Goal: Information Seeking & Learning: Learn about a topic

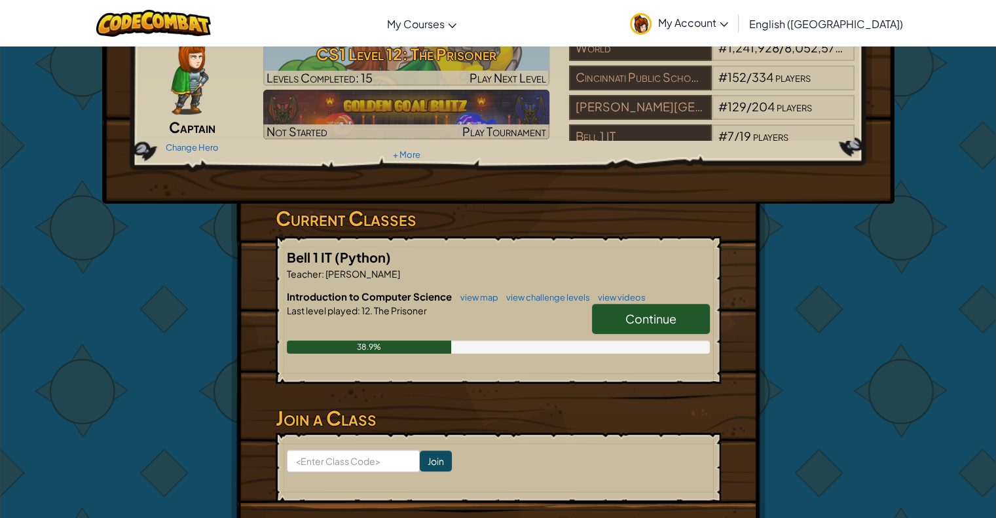
scroll to position [55, 0]
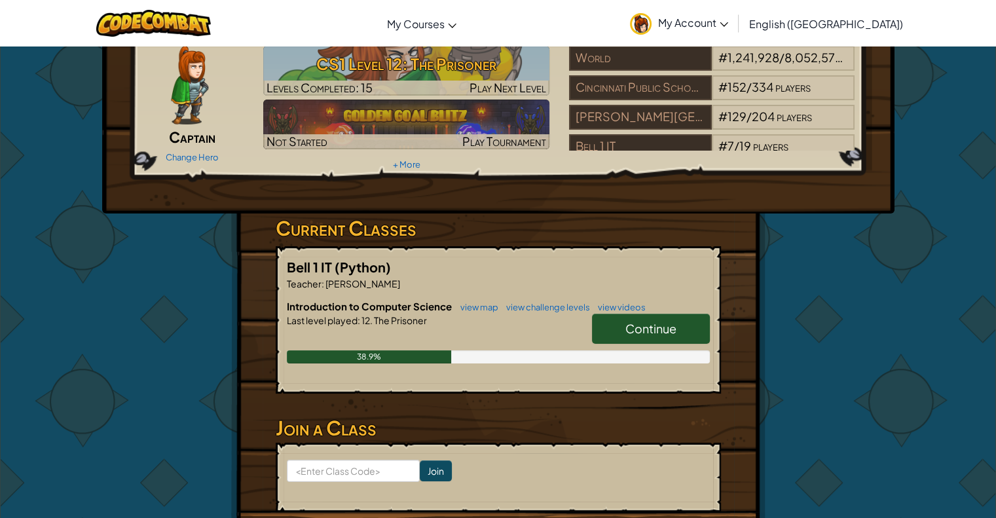
click at [693, 322] on link "Continue" at bounding box center [651, 329] width 118 height 30
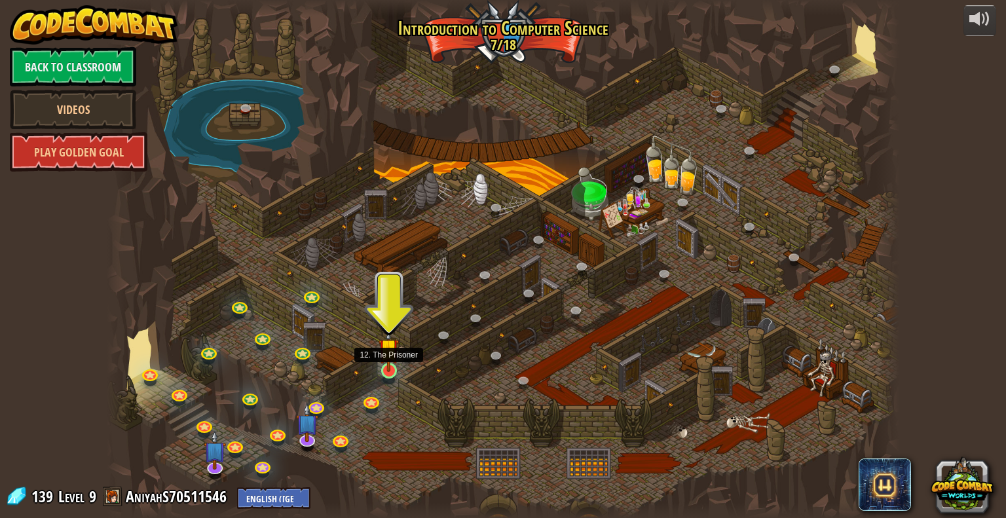
click at [395, 365] on img at bounding box center [389, 348] width 20 height 46
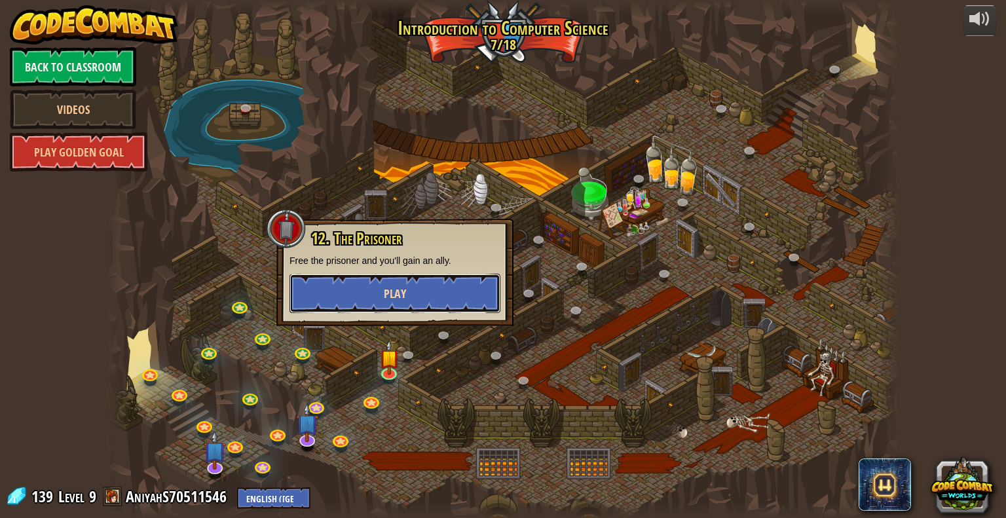
click at [472, 277] on button "Play" at bounding box center [394, 293] width 211 height 39
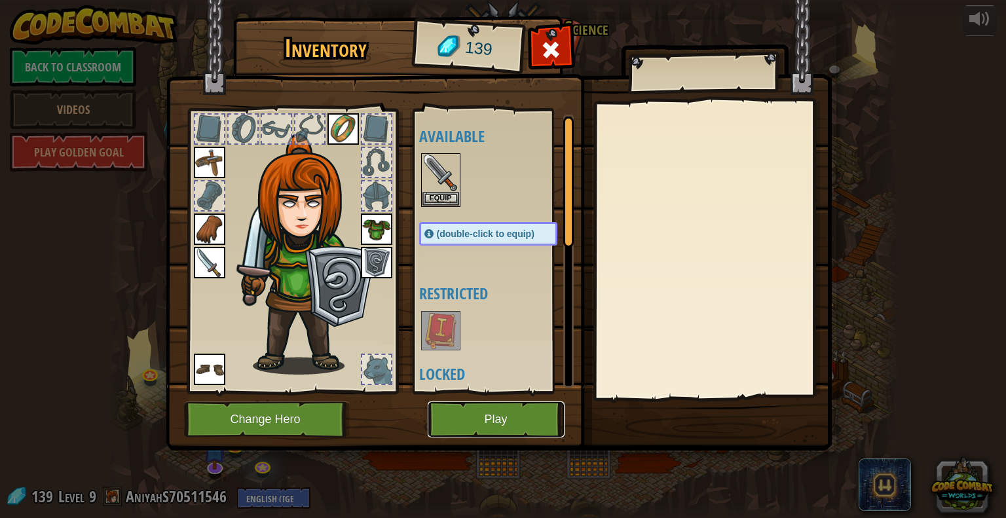
click at [473, 418] on button "Play" at bounding box center [496, 419] width 137 height 36
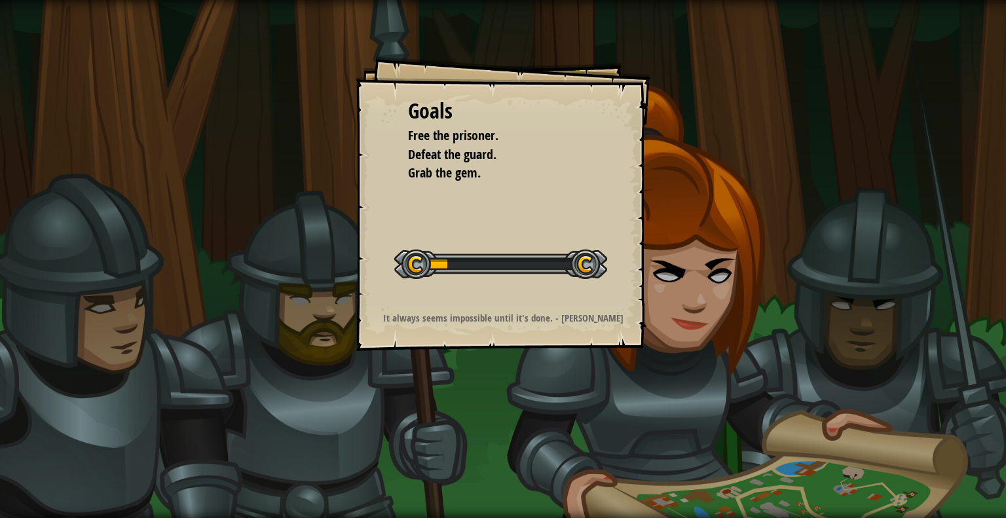
click at [451, 411] on div "Goals Free the prisoner. Defeat the guard. Grab the gem. Start Level Error load…" at bounding box center [503, 259] width 1006 height 518
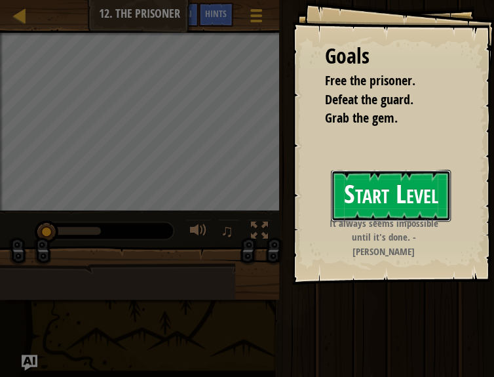
click at [394, 203] on button "Start Level" at bounding box center [391, 196] width 120 height 52
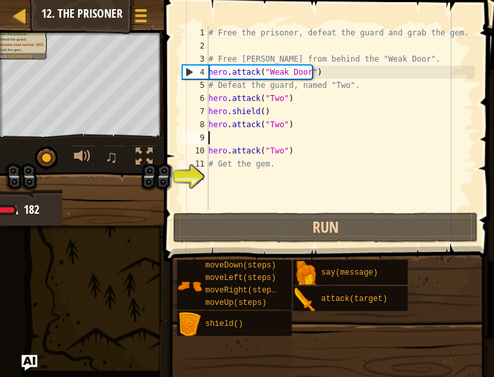
click at [232, 131] on div "# Free the prisoner, defeat the guard and grab the gem. # Free [PERSON_NAME] fr…" at bounding box center [340, 131] width 269 height 210
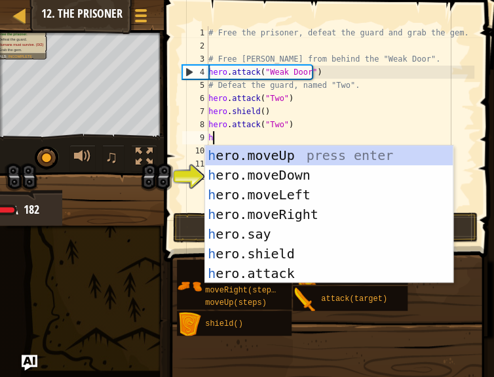
scroll to position [6, 0]
type textarea "he"
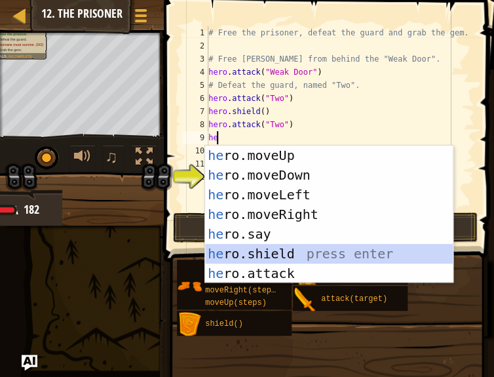
click at [276, 250] on div "he ro.moveUp press enter he ro.moveDown press enter he ro.moveLeft press enter …" at bounding box center [329, 233] width 248 height 177
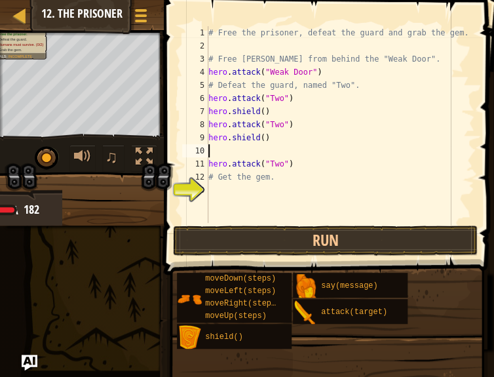
click at [223, 146] on div "# Free the prisoner, defeat the guard and grab the gem. # Free [PERSON_NAME] fr…" at bounding box center [340, 137] width 269 height 223
type textarea "h"
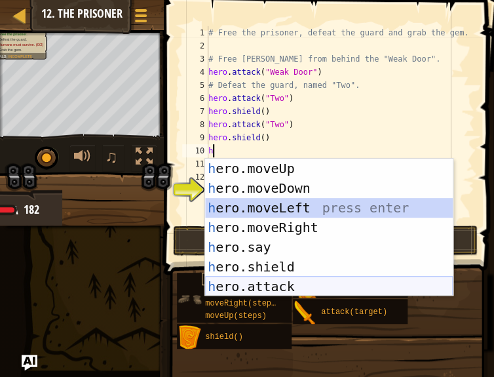
drag, startPoint x: 308, startPoint y: 209, endPoint x: 272, endPoint y: 277, distance: 77.1
click at [272, 277] on div "h ero.moveUp press enter h ero.moveDown press enter h ero.moveLeft press enter …" at bounding box center [329, 246] width 248 height 177
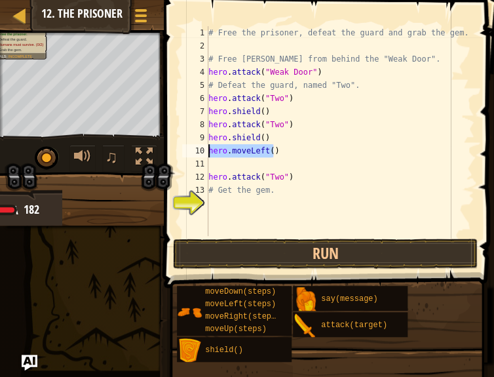
drag, startPoint x: 278, startPoint y: 157, endPoint x: 206, endPoint y: 155, distance: 71.4
click at [206, 155] on div "1 2 3 4 5 6 7 8 9 10 11 12 13 14 # Free the prisoner, defeat the guard and grab…" at bounding box center [326, 131] width 295 height 210
type textarea "hero.moveLeft()"
click at [217, 167] on div "# Free the prisoner, defeat the guard and grab the gem. # Free [PERSON_NAME] fr…" at bounding box center [340, 144] width 269 height 236
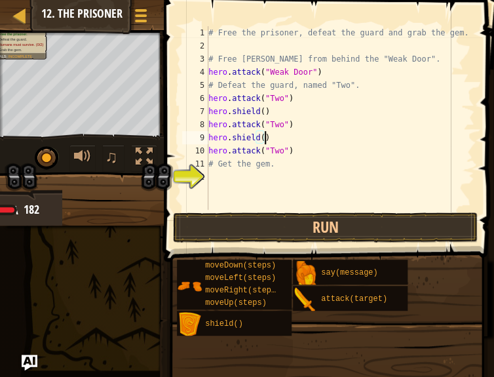
click at [241, 160] on div "# Free the prisoner, defeat the guard and grab the gem. # Free [PERSON_NAME] fr…" at bounding box center [340, 131] width 269 height 210
click at [297, 152] on div "# Free the prisoner, defeat the guard and grab the gem. # Free [PERSON_NAME] fr…" at bounding box center [340, 131] width 269 height 210
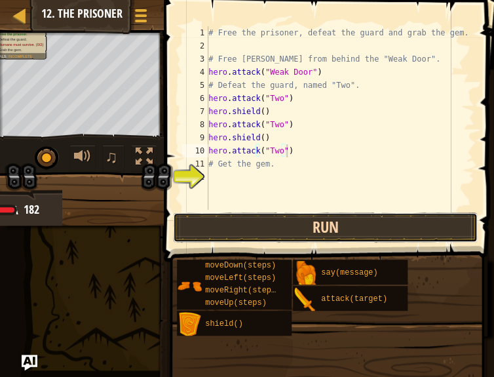
click at [274, 225] on button "Run" at bounding box center [325, 227] width 305 height 30
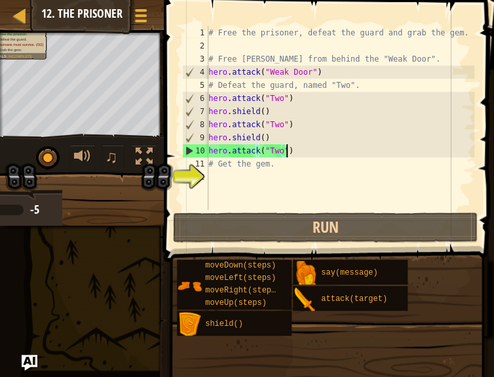
click at [274, 141] on div "# Free the prisoner, defeat the guard and grab the gem. # Free [PERSON_NAME] fr…" at bounding box center [340, 131] width 269 height 210
click at [297, 152] on div "# Free the prisoner, defeat the guard and grab the gem. # Free [PERSON_NAME] fr…" at bounding box center [340, 131] width 269 height 210
type textarea "hero.attack("Two")"
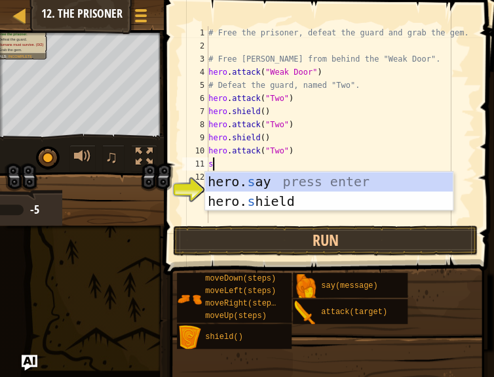
type textarea "sh"
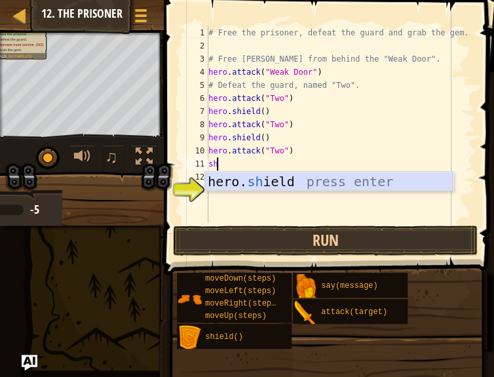
click at [267, 185] on div "hero. sh ield press enter" at bounding box center [329, 201] width 248 height 59
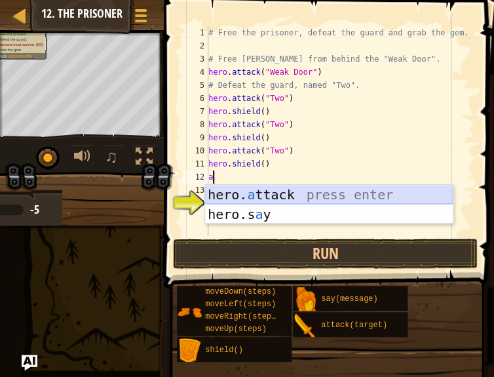
click at [307, 194] on div "hero. a ttack press enter hero.s a y press enter" at bounding box center [329, 224] width 248 height 79
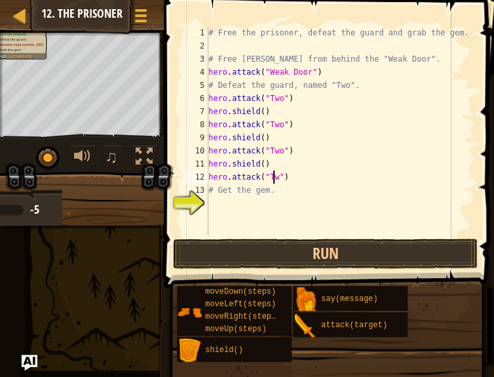
scroll to position [6, 5]
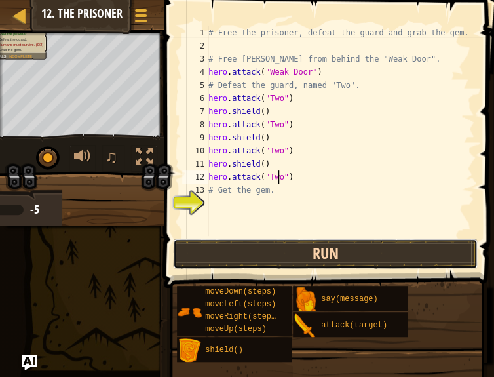
click at [296, 251] on button "Run" at bounding box center [325, 253] width 305 height 30
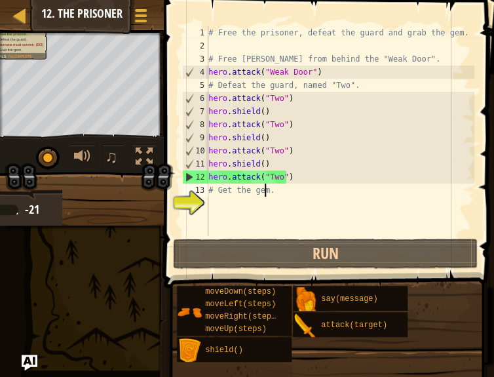
click at [262, 186] on div "# Free the prisoner, defeat the guard and grab the gem. # Free [PERSON_NAME] fr…" at bounding box center [340, 144] width 269 height 236
click at [314, 186] on div "# Free the prisoner, defeat the guard and grab the gem. # Free [PERSON_NAME] fr…" at bounding box center [340, 144] width 269 height 236
click at [314, 172] on div "# Free the prisoner, defeat the guard and grab the gem. # Free [PERSON_NAME] fr…" at bounding box center [340, 144] width 269 height 236
type textarea "hero.attack("Two")"
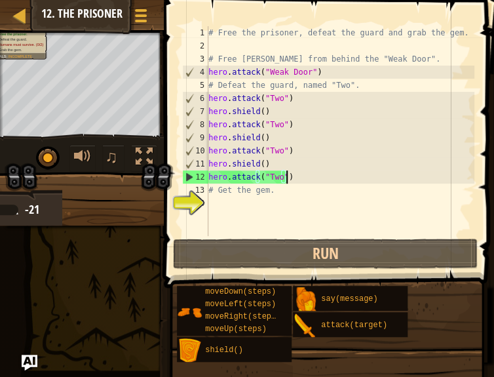
scroll to position [6, 0]
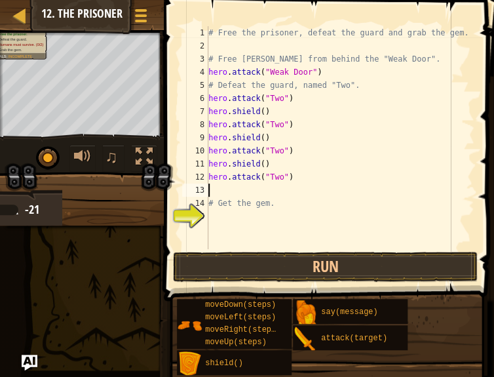
type textarea "a"
type textarea "h"
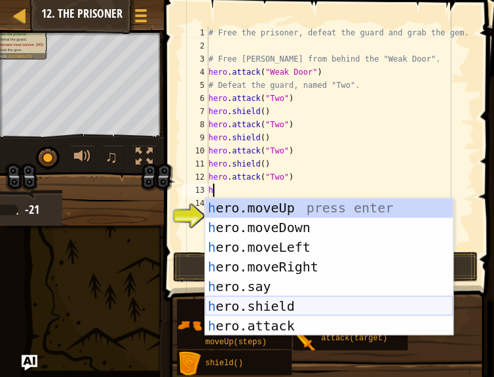
click at [278, 303] on div "h ero.moveUp press enter h ero.moveDown press enter h ero.moveLeft press enter …" at bounding box center [329, 286] width 248 height 177
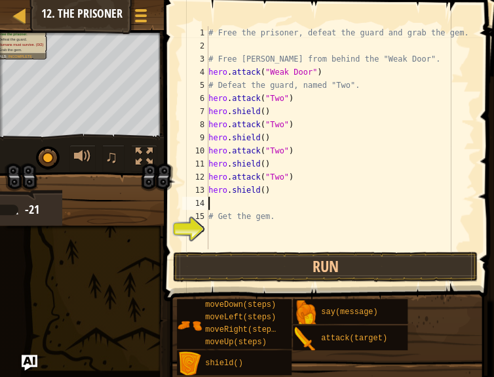
click at [241, 202] on div "# Free the prisoner, defeat the guard and grab the gem. # Free [PERSON_NAME] fr…" at bounding box center [340, 150] width 269 height 249
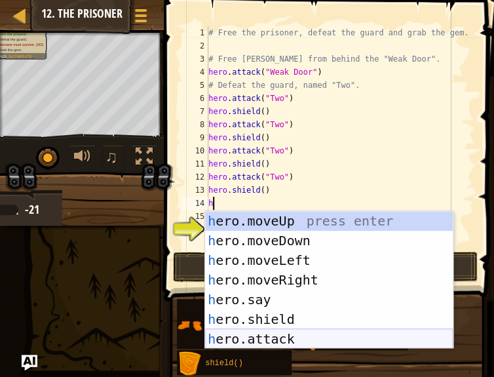
click at [257, 339] on div "h ero.moveUp press enter h ero.moveDown press enter h ero.moveLeft press enter …" at bounding box center [329, 299] width 248 height 177
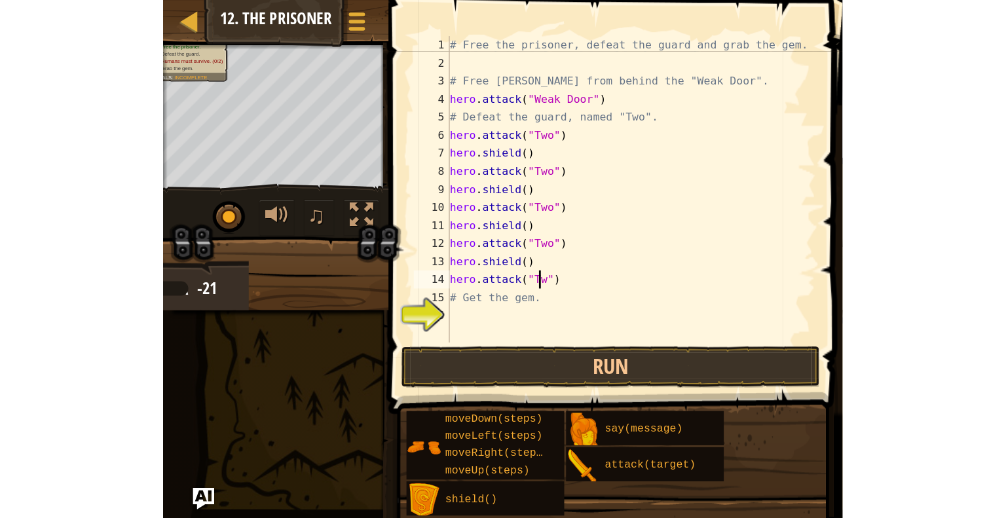
scroll to position [6, 5]
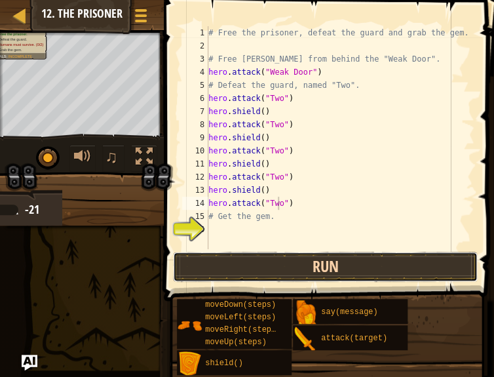
click at [339, 261] on button "Run" at bounding box center [325, 266] width 305 height 30
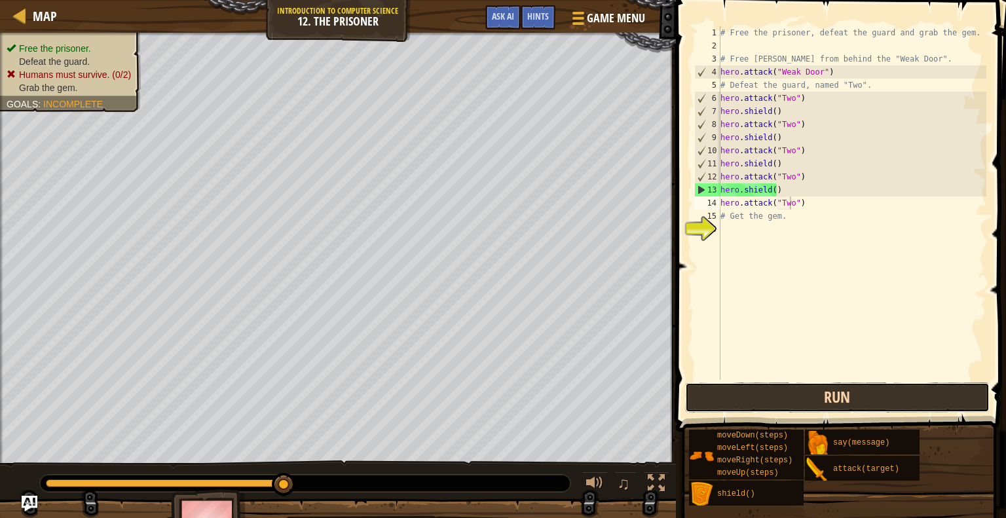
click at [747, 383] on button "Run" at bounding box center [837, 397] width 305 height 30
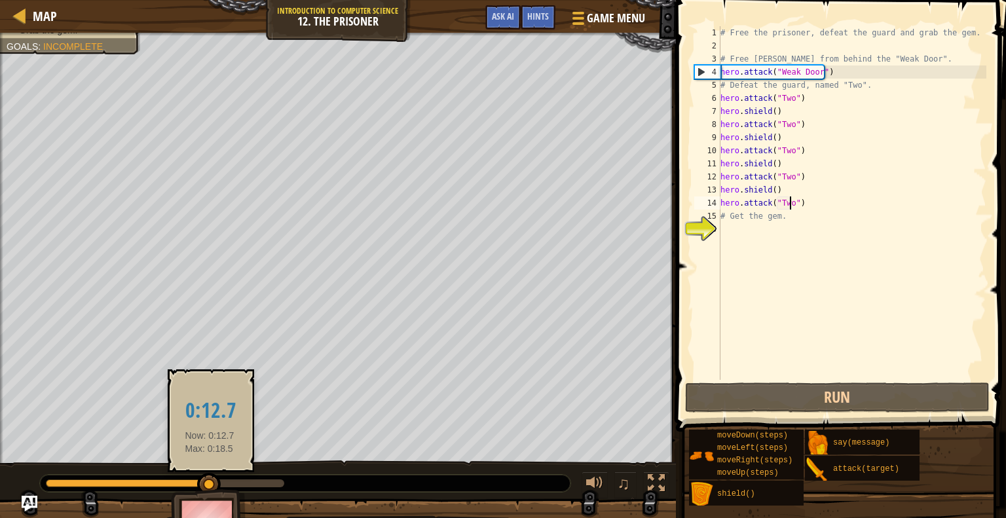
drag, startPoint x: 271, startPoint y: 484, endPoint x: 210, endPoint y: 476, distance: 61.4
click at [210, 479] on div at bounding box center [128, 483] width 164 height 8
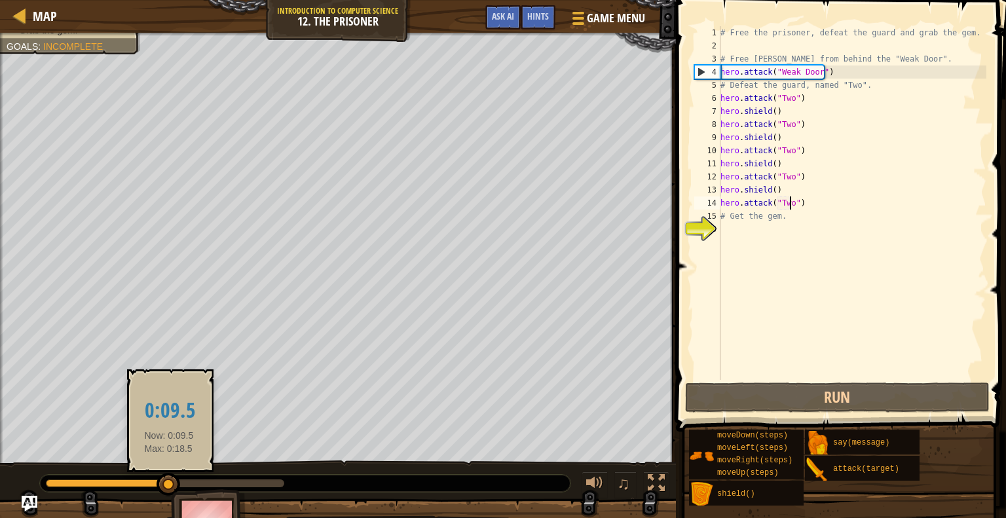
drag, startPoint x: 176, startPoint y: 477, endPoint x: 169, endPoint y: 477, distance: 7.2
click at [169, 477] on div at bounding box center [169, 485] width 24 height 24
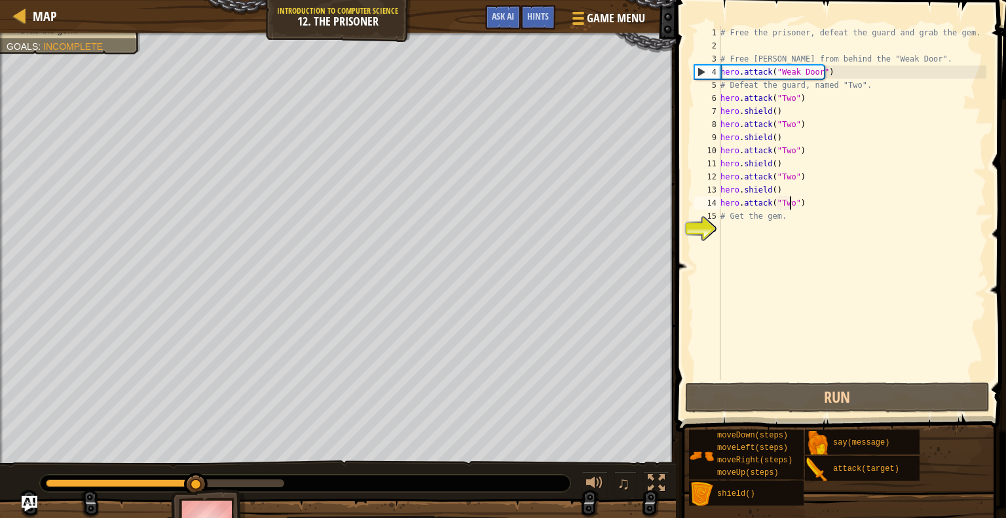
click at [196, 484] on div at bounding box center [165, 483] width 238 height 8
click at [232, 478] on div at bounding box center [305, 483] width 530 height 17
click at [244, 478] on div at bounding box center [305, 483] width 530 height 17
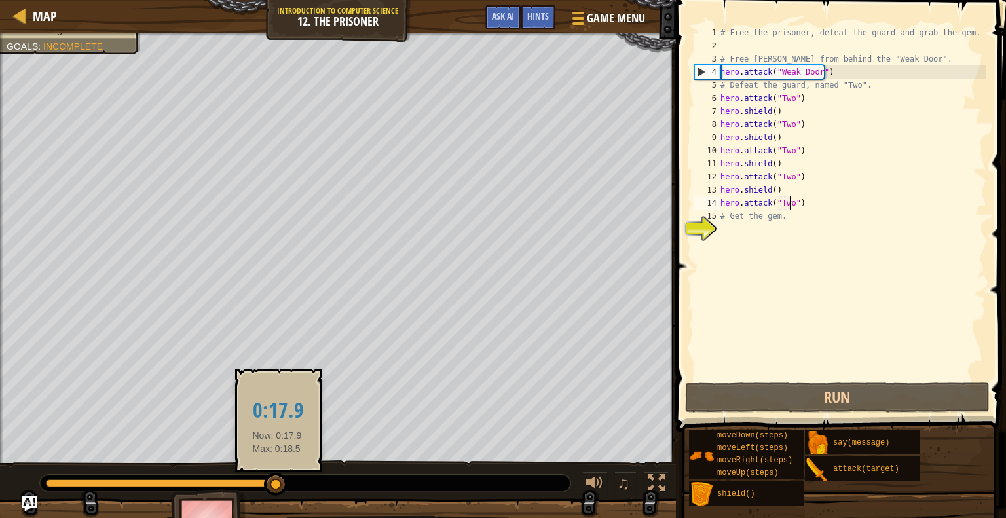
drag, startPoint x: 193, startPoint y: 480, endPoint x: 276, endPoint y: 476, distance: 83.3
click at [276, 476] on div at bounding box center [276, 485] width 24 height 24
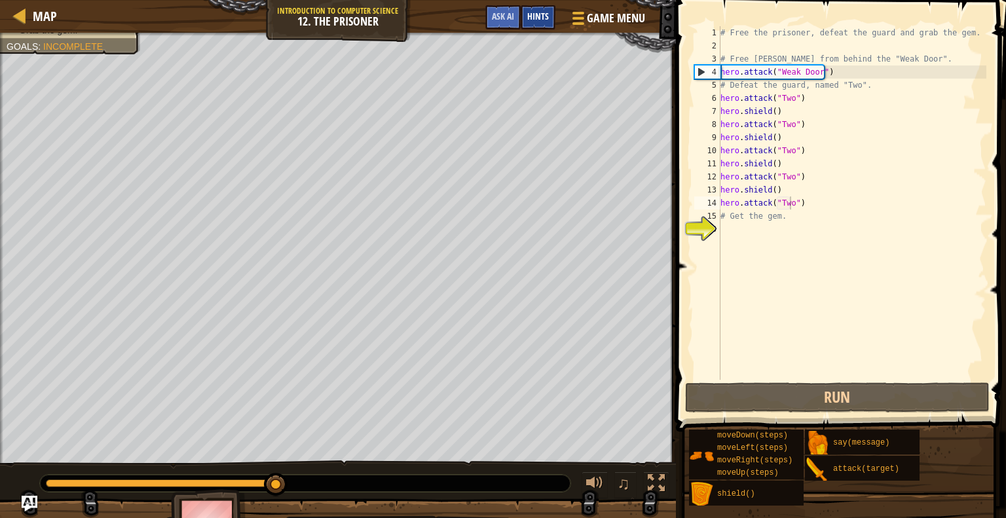
click at [530, 20] on span "Hints" at bounding box center [538, 16] width 22 height 12
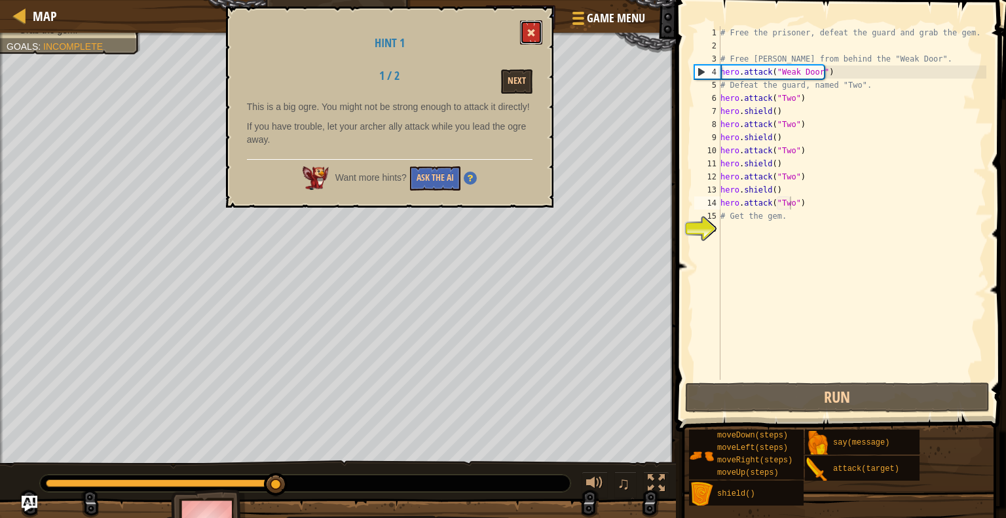
click at [529, 25] on button at bounding box center [531, 32] width 22 height 24
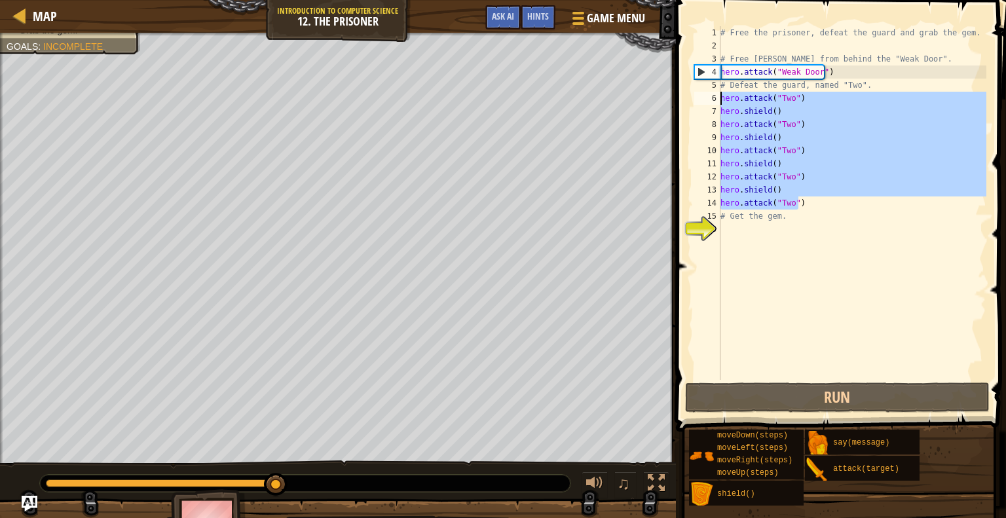
drag, startPoint x: 804, startPoint y: 207, endPoint x: 722, endPoint y: 102, distance: 133.5
click at [722, 102] on div "# Free the prisoner, defeat the guard and grab the gem. # Free [PERSON_NAME] fr…" at bounding box center [852, 216] width 269 height 380
type textarea "hero.attack("Two") hero.shield()"
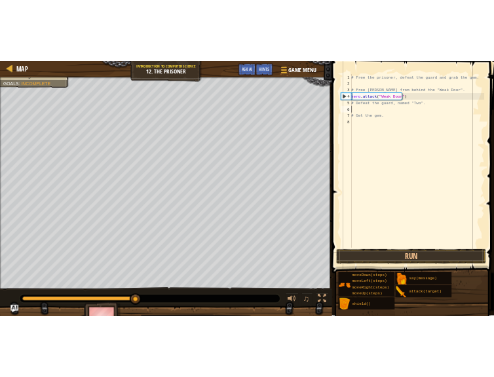
scroll to position [6, 0]
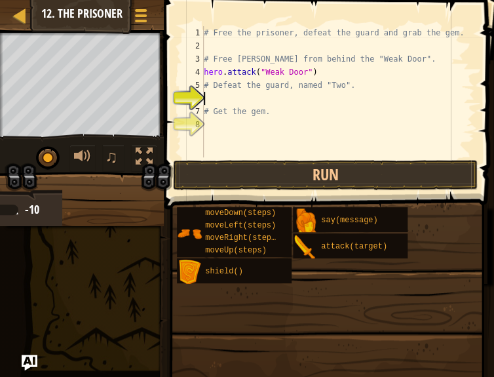
type textarea "m"
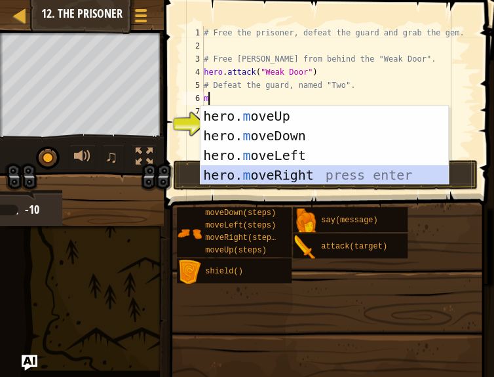
click at [265, 177] on div "hero. m oveUp press enter hero. m oveDown press enter hero. m oveLeft press ent…" at bounding box center [324, 165] width 248 height 118
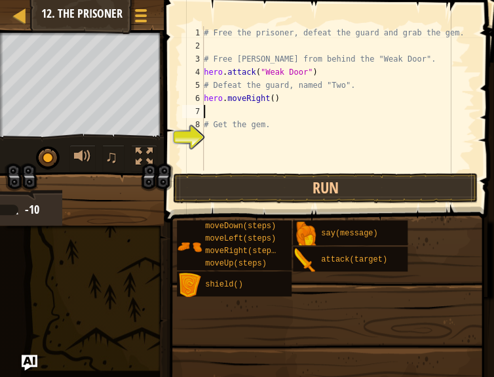
click at [252, 115] on div "# Free the prisoner, defeat the guard and grab the gem. # Free [PERSON_NAME] fr…" at bounding box center [337, 111] width 273 height 170
type textarea "m"
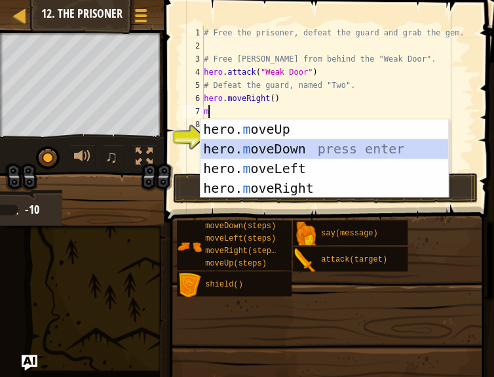
click at [282, 151] on div "hero. m oveUp press enter hero. m oveDown press enter hero. m oveLeft press ent…" at bounding box center [324, 178] width 248 height 118
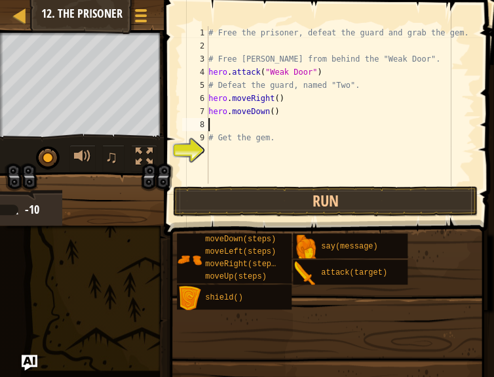
type textarea "m"
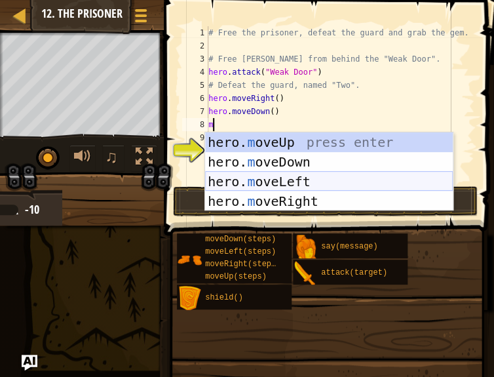
click at [278, 181] on div "hero. m oveUp press enter hero. m oveDown press enter hero. m oveLeft press ent…" at bounding box center [329, 191] width 248 height 118
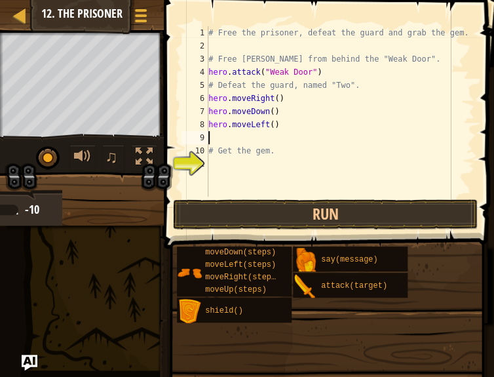
type textarea "m"
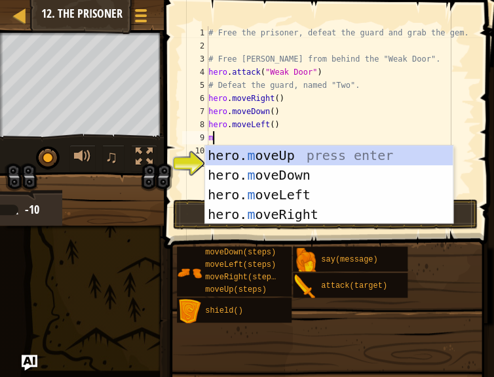
click at [241, 158] on div "hero. m oveUp press enter hero. m oveDown press enter hero. m oveLeft press ent…" at bounding box center [329, 204] width 248 height 118
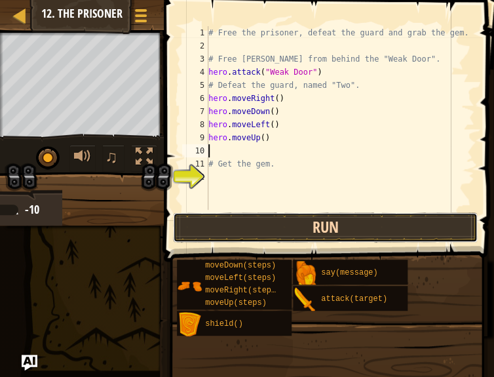
click at [311, 231] on button "Run" at bounding box center [325, 227] width 305 height 30
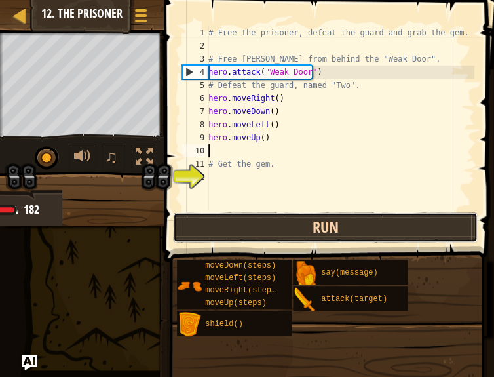
click at [311, 230] on button "Run" at bounding box center [325, 227] width 305 height 30
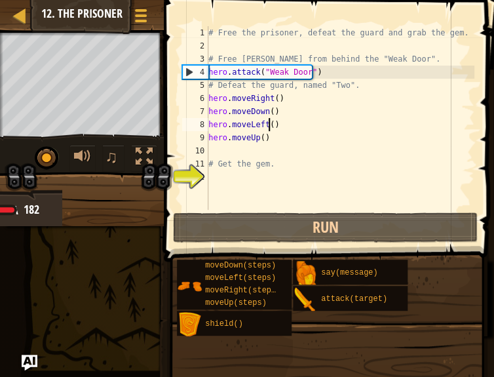
click at [270, 122] on div "# Free the prisoner, defeat the guard and grab the gem. # Free [PERSON_NAME] fr…" at bounding box center [340, 131] width 269 height 210
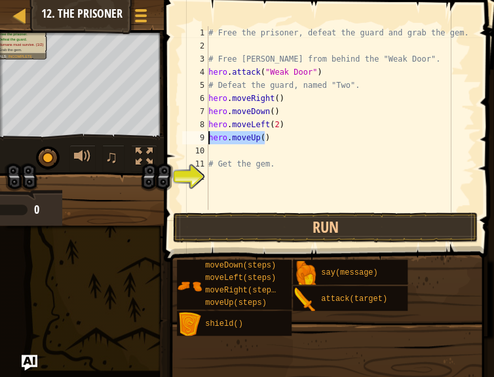
drag, startPoint x: 264, startPoint y: 139, endPoint x: 205, endPoint y: 140, distance: 58.9
click at [205, 140] on div "hero.moveLeft(2) 1 2 3 4 5 6 7 8 9 10 11 12 # Free the prisoner, defeat the gua…" at bounding box center [326, 117] width 295 height 183
type textarea "hero.moveUp()"
type textarea "m"
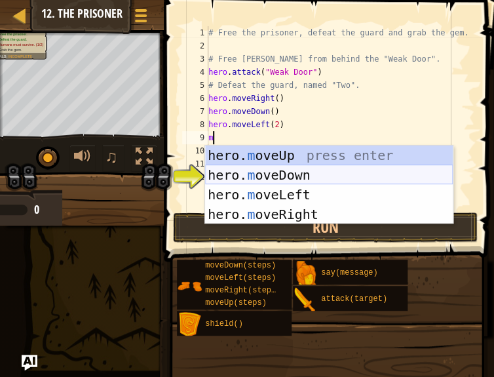
click at [272, 174] on div "hero. m oveUp press enter hero. m oveDown press enter hero. m oveLeft press ent…" at bounding box center [329, 204] width 248 height 118
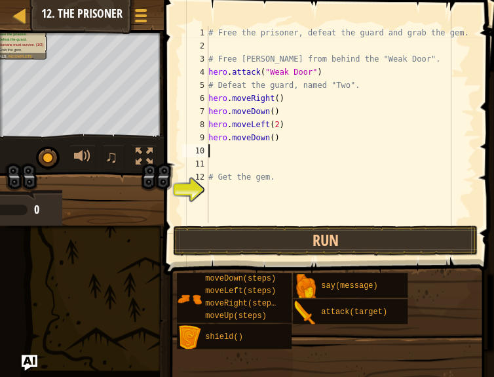
click at [246, 151] on div "# Free the prisoner, defeat the guard and grab the gem. # Free [PERSON_NAME] fr…" at bounding box center [340, 137] width 269 height 223
